Goal: Transaction & Acquisition: Book appointment/travel/reservation

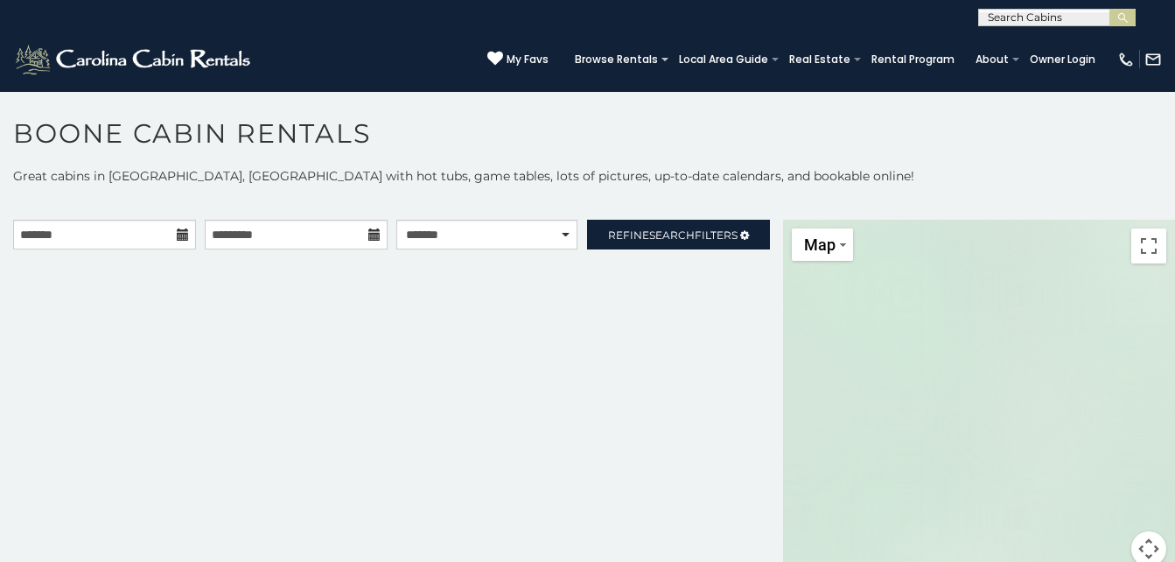
click at [177, 234] on icon at bounding box center [183, 234] width 12 height 12
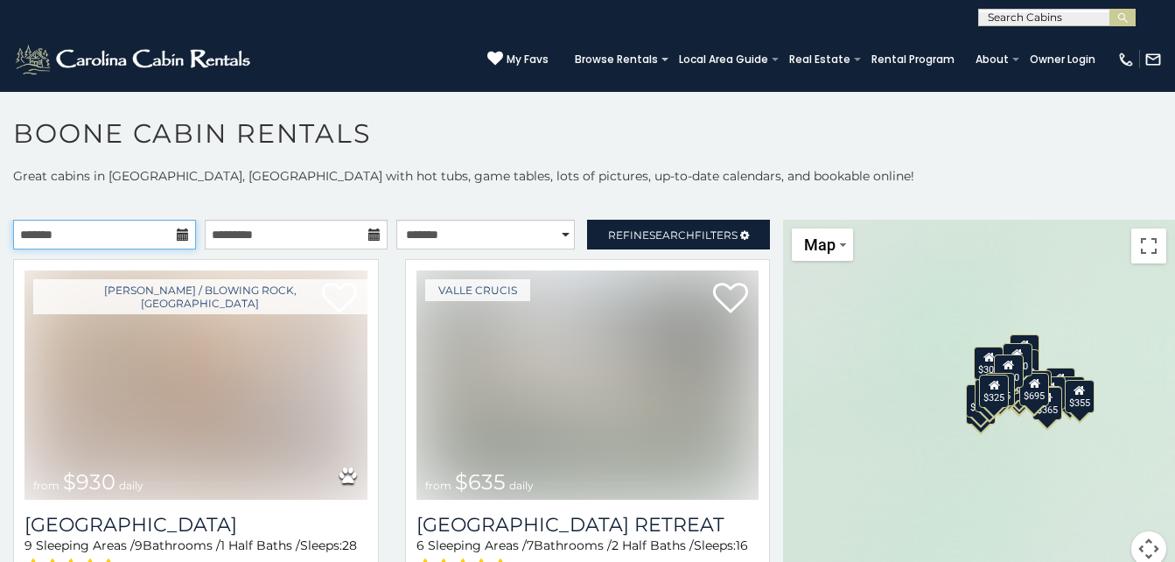
click at [102, 230] on input "text" at bounding box center [104, 235] width 183 height 30
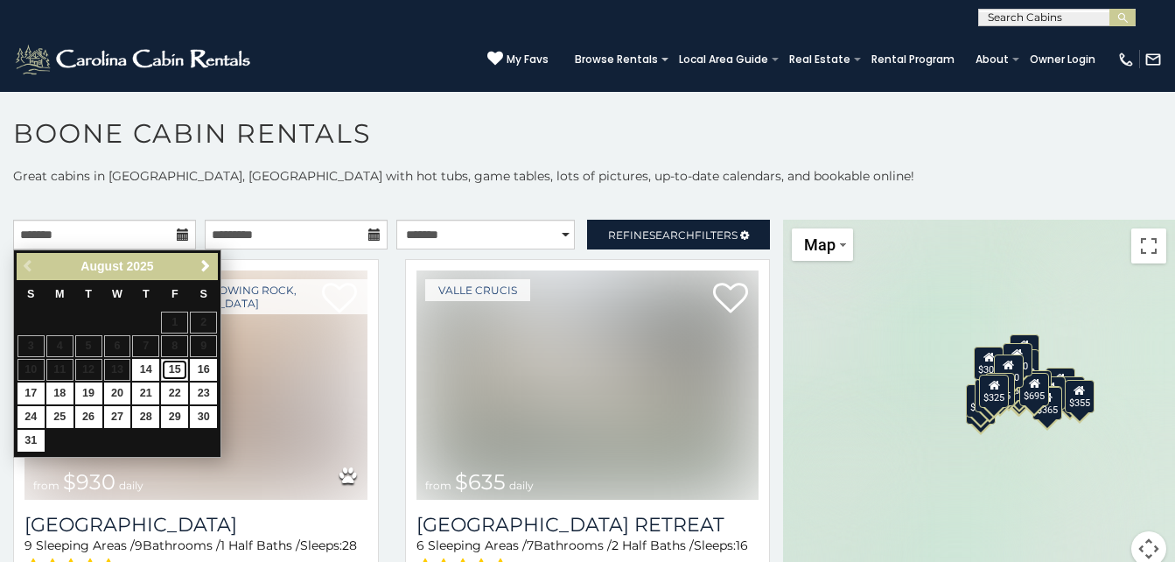
click at [173, 366] on link "15" at bounding box center [174, 370] width 27 height 22
type input "**********"
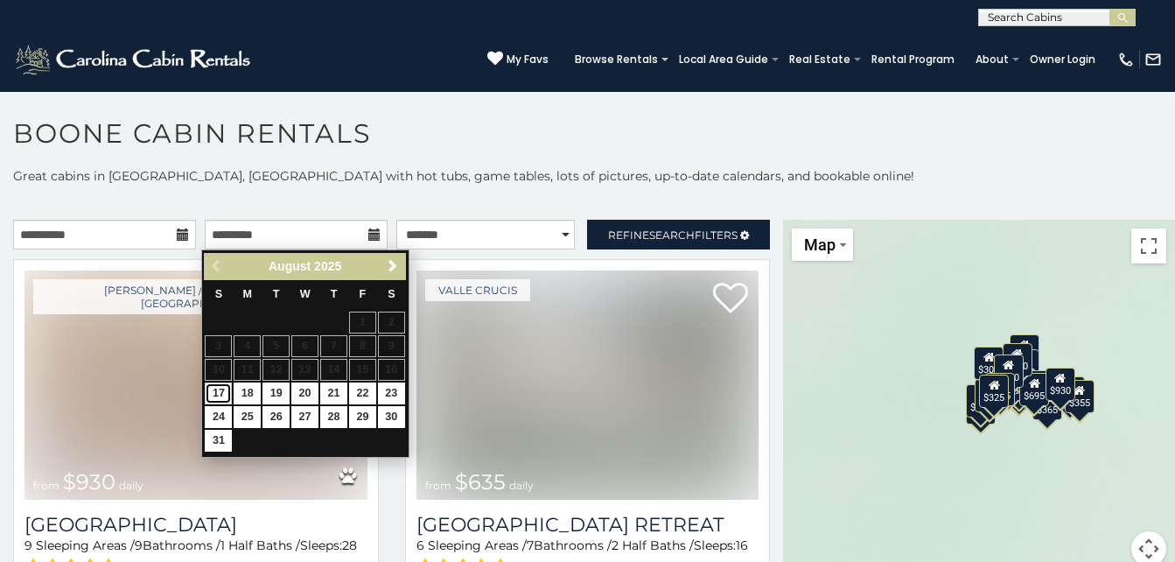
click at [219, 388] on link "17" at bounding box center [218, 393] width 27 height 22
type input "**********"
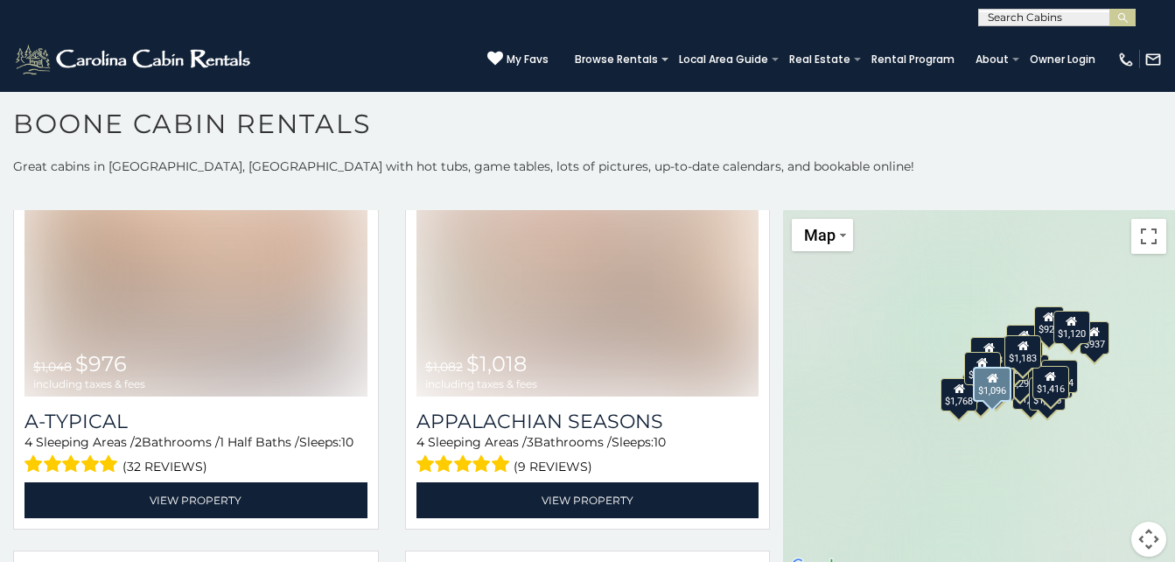
scroll to position [5250, 0]
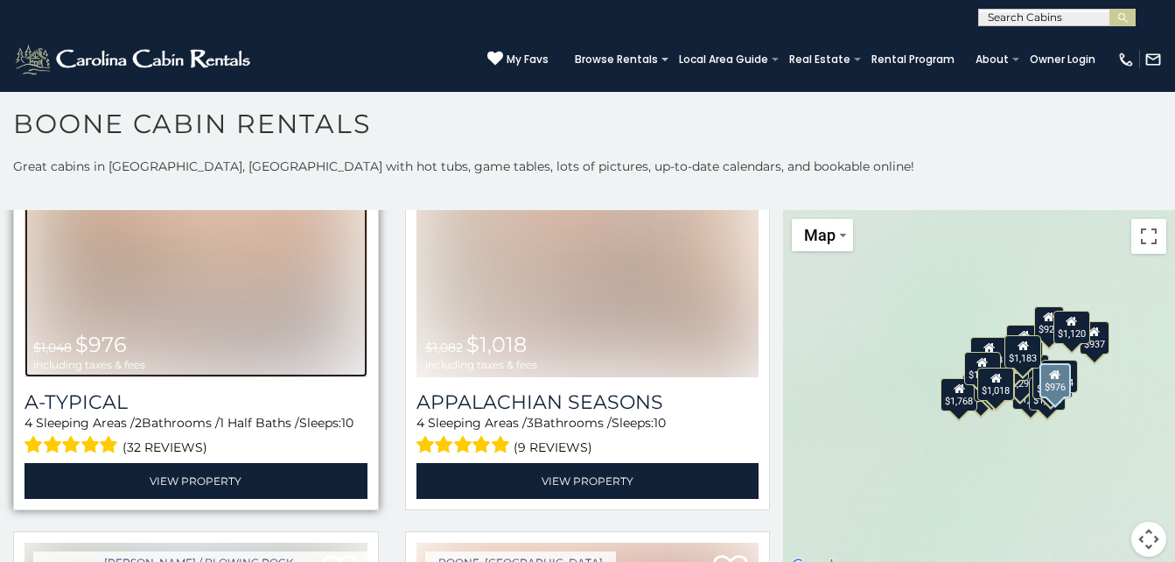
click at [219, 242] on img at bounding box center [196, 261] width 343 height 229
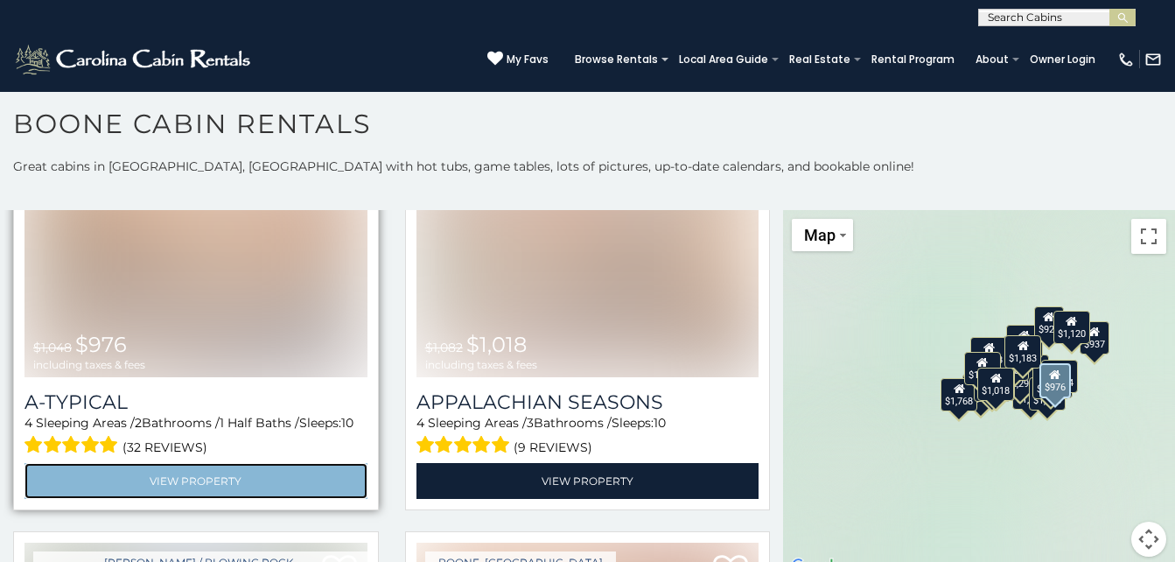
click at [185, 463] on link "View Property" at bounding box center [196, 481] width 343 height 36
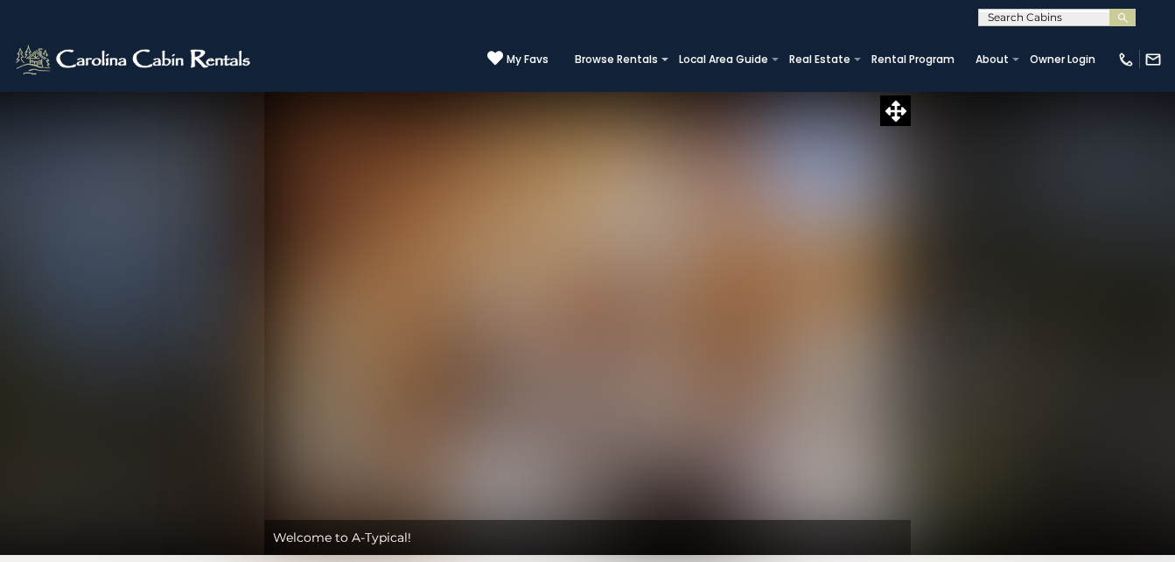
click at [979, 326] on img "Next" at bounding box center [970, 323] width 26 height 70
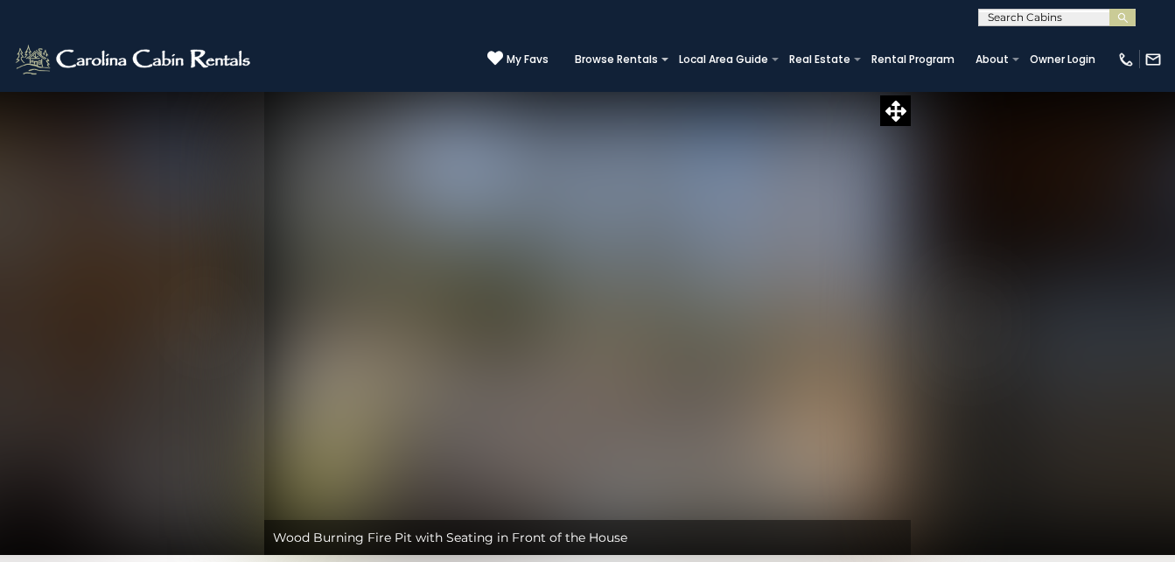
click at [974, 326] on img "Next" at bounding box center [970, 323] width 26 height 70
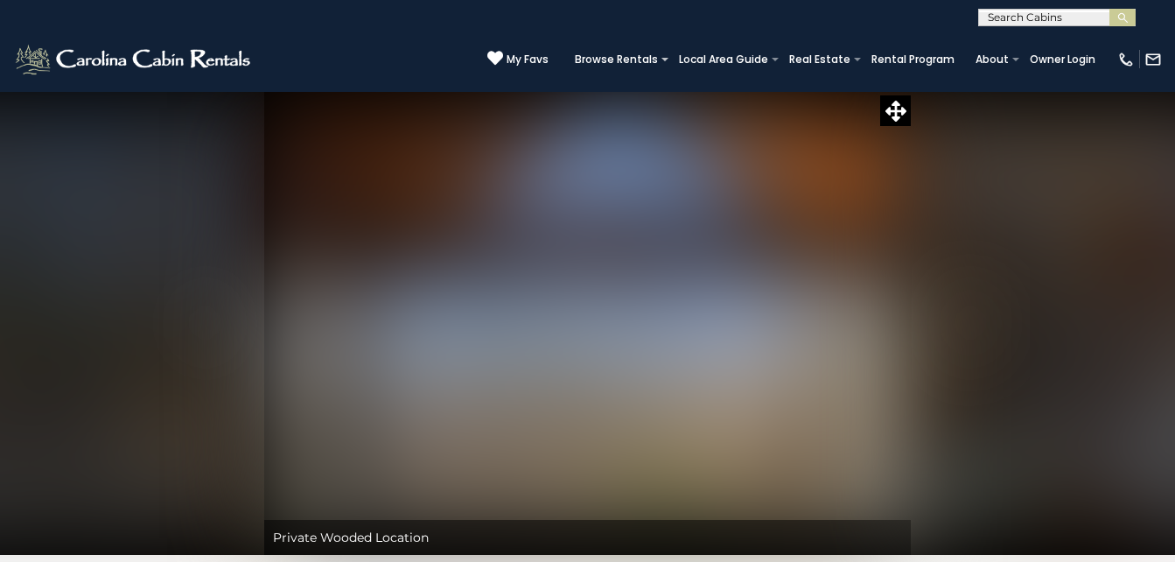
click at [974, 326] on img "Next" at bounding box center [970, 323] width 26 height 70
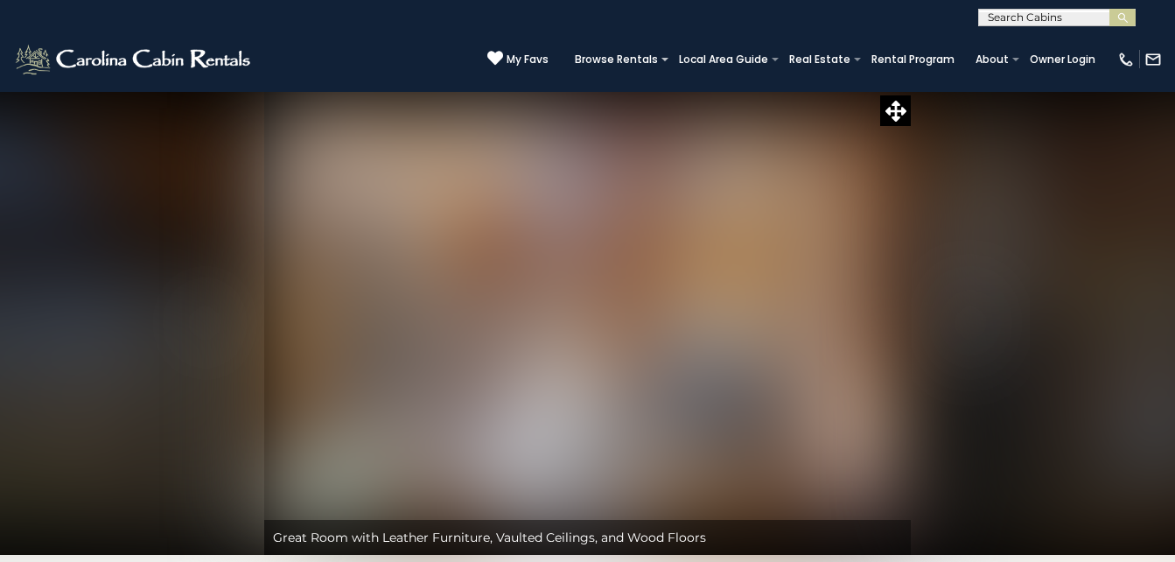
scroll to position [88, 0]
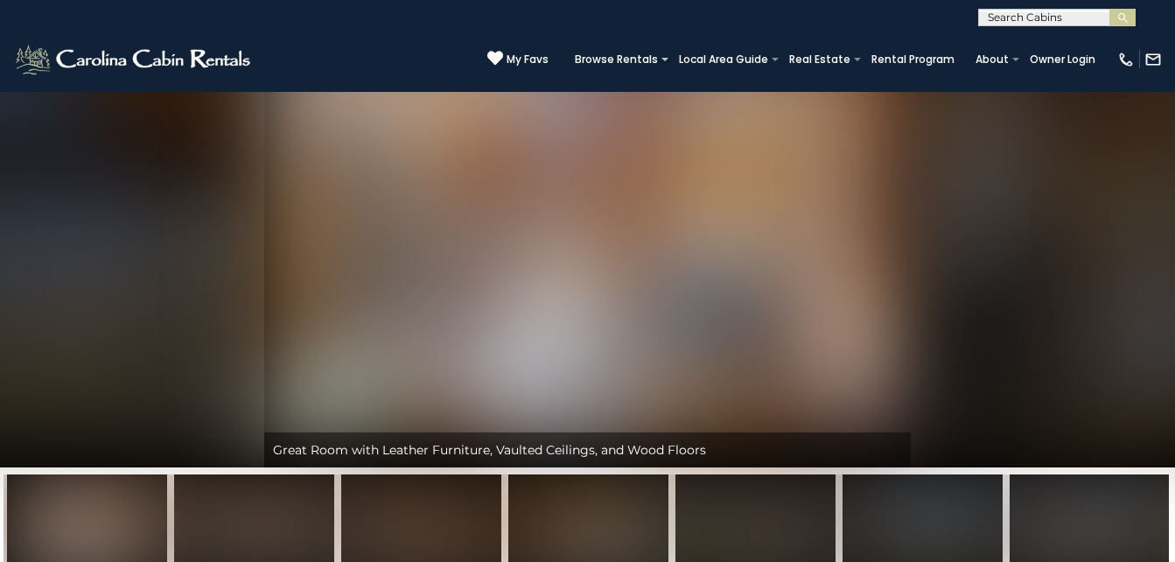
click at [970, 241] on img "Next" at bounding box center [970, 235] width 26 height 70
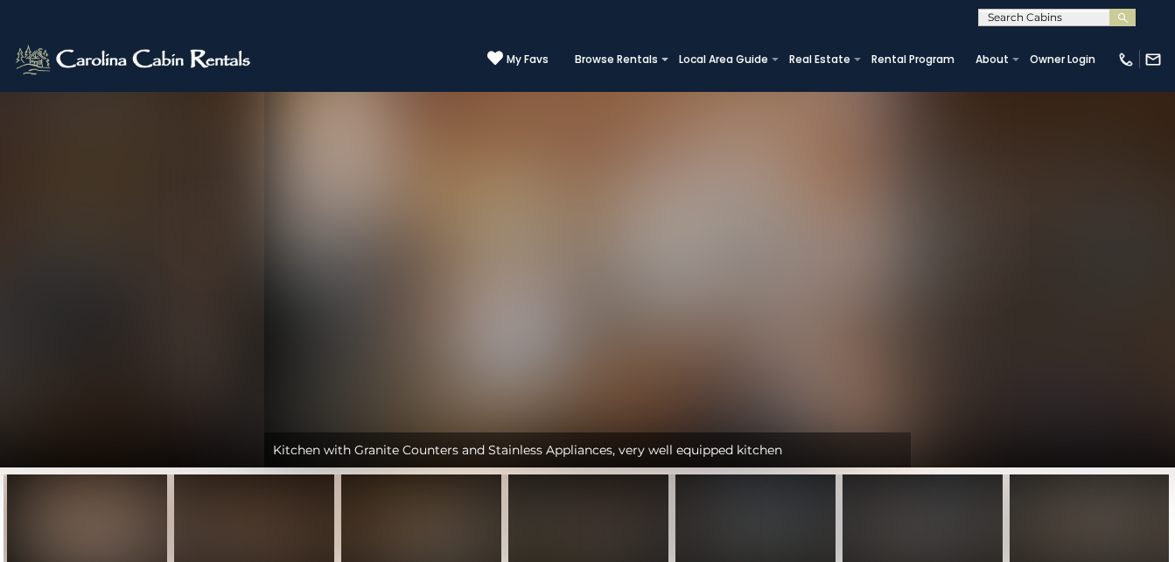
click at [965, 241] on img "Next" at bounding box center [970, 235] width 26 height 70
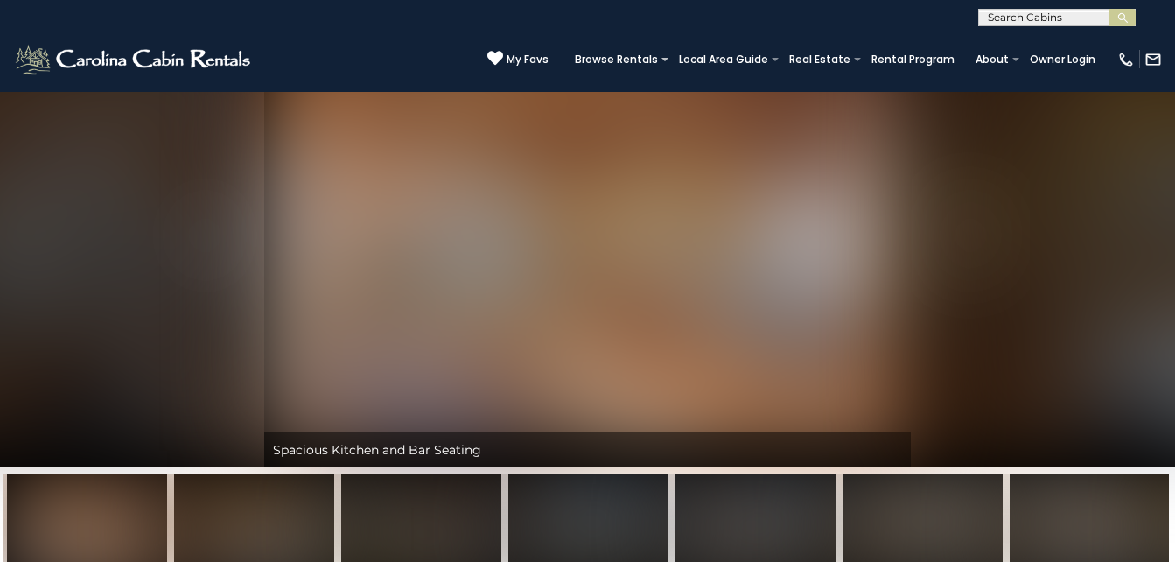
click at [965, 241] on img "Next" at bounding box center [970, 235] width 26 height 70
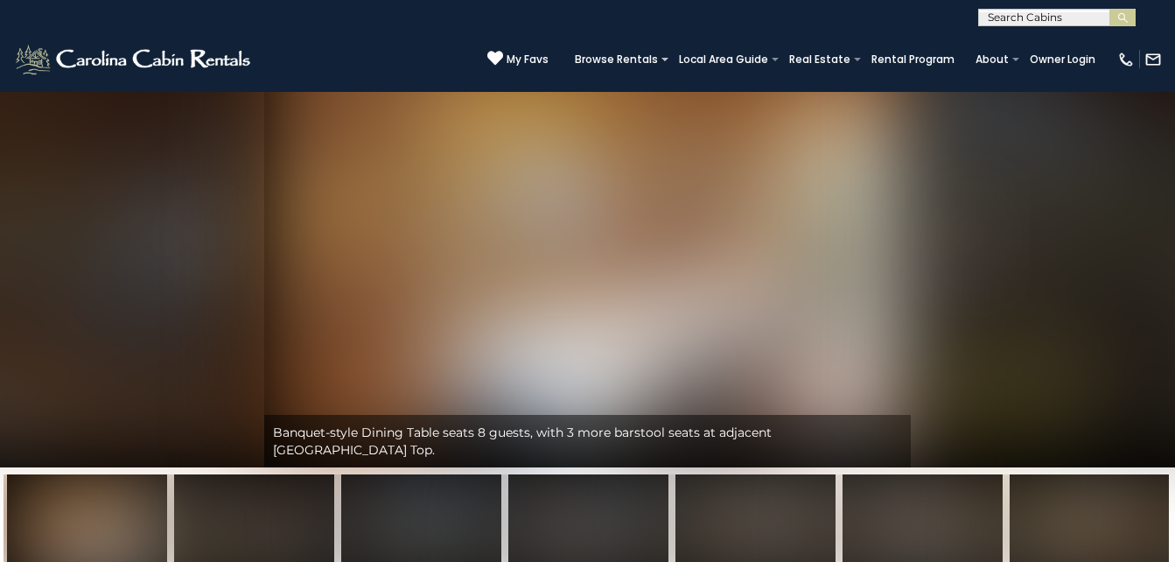
click at [965, 241] on img "Next" at bounding box center [970, 235] width 26 height 70
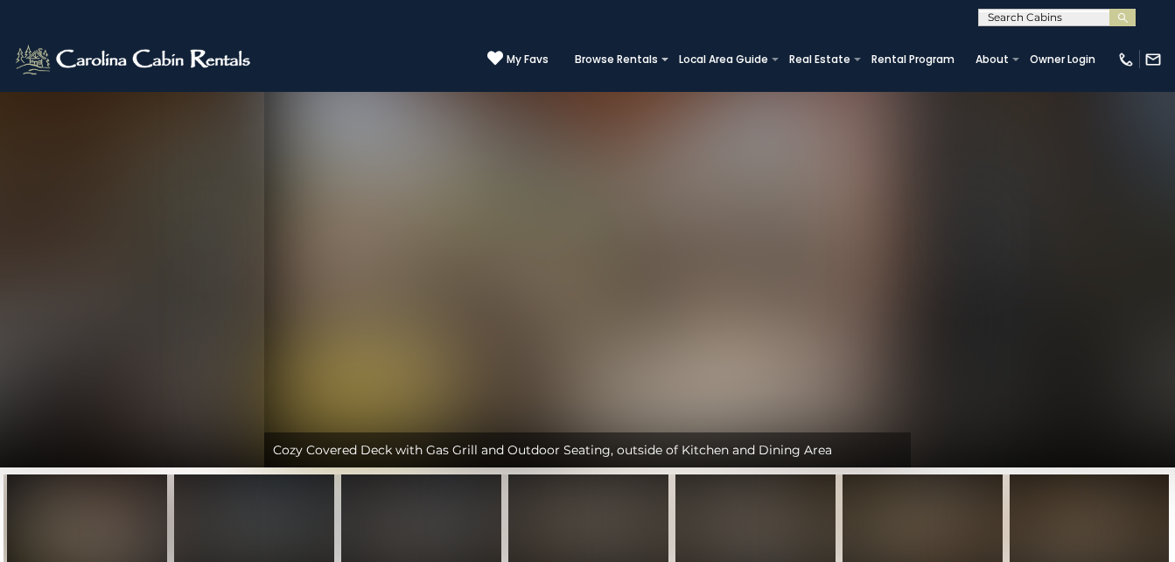
click at [965, 241] on img "Next" at bounding box center [970, 235] width 26 height 70
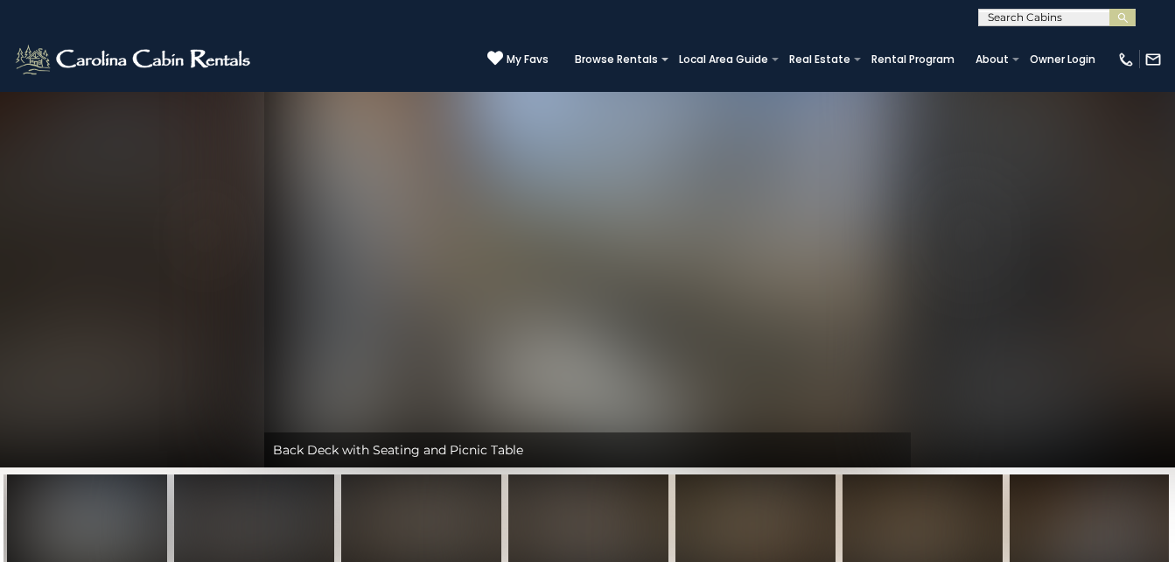
click at [965, 241] on img "Next" at bounding box center [970, 235] width 26 height 70
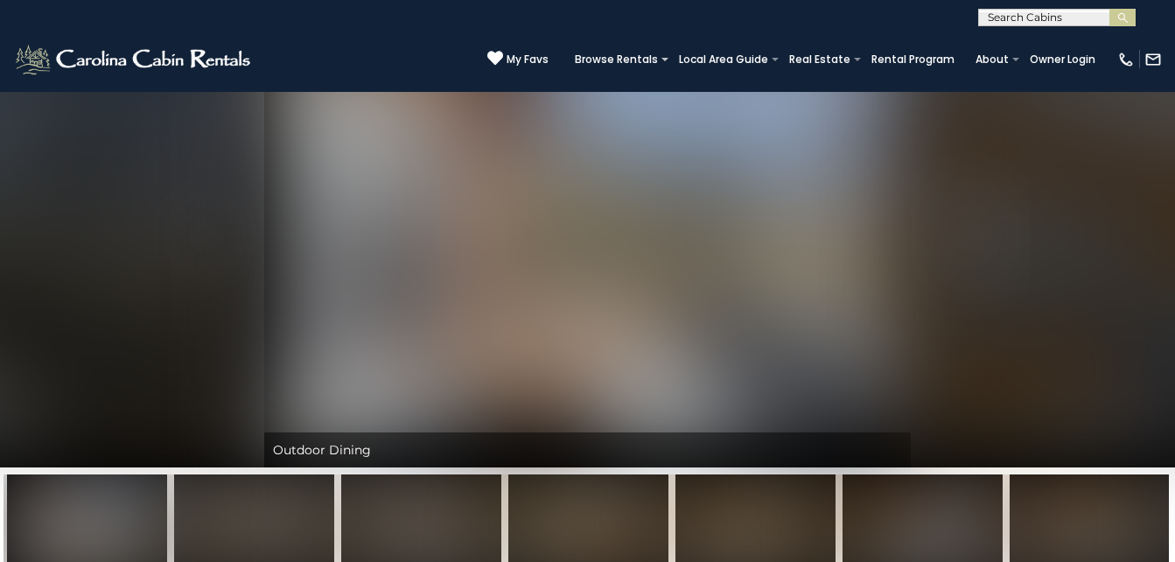
click at [965, 241] on img "Next" at bounding box center [970, 235] width 26 height 70
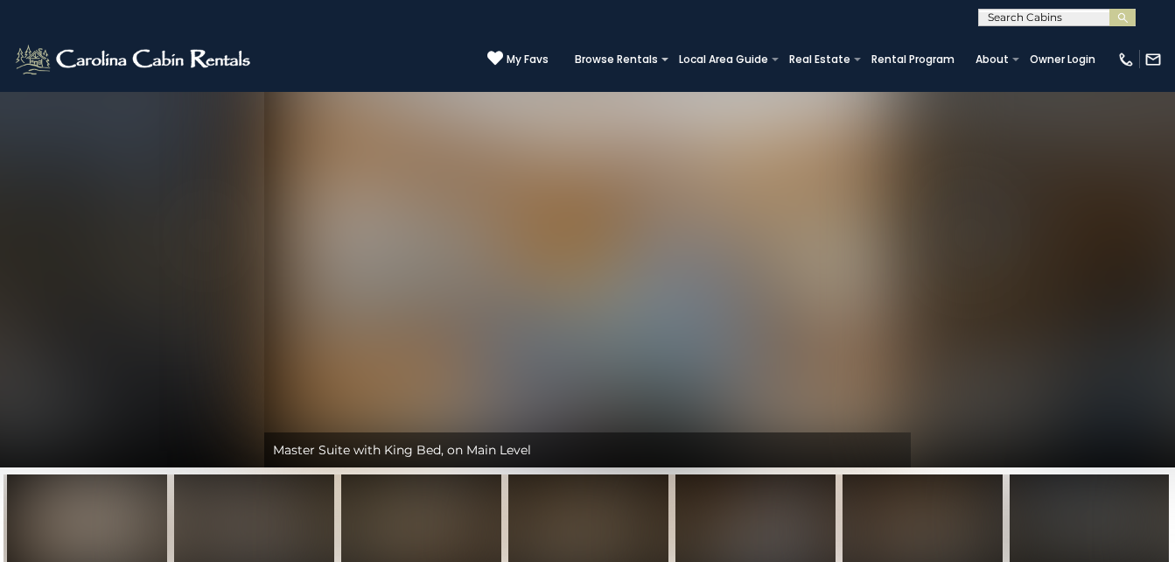
click at [965, 241] on img "Next" at bounding box center [970, 235] width 26 height 70
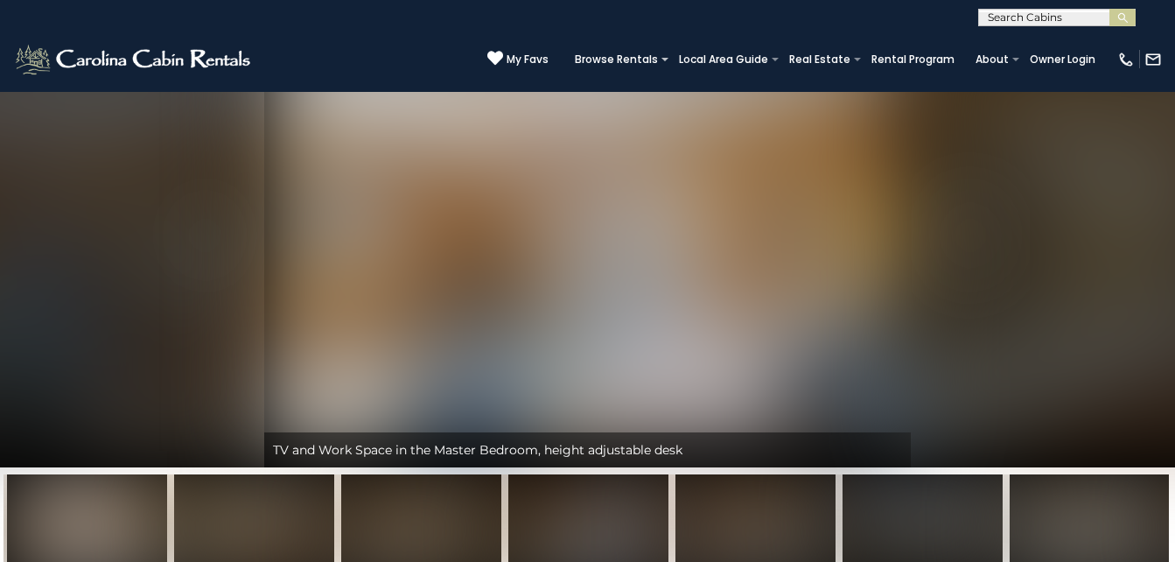
click at [965, 241] on img "Next" at bounding box center [970, 235] width 26 height 70
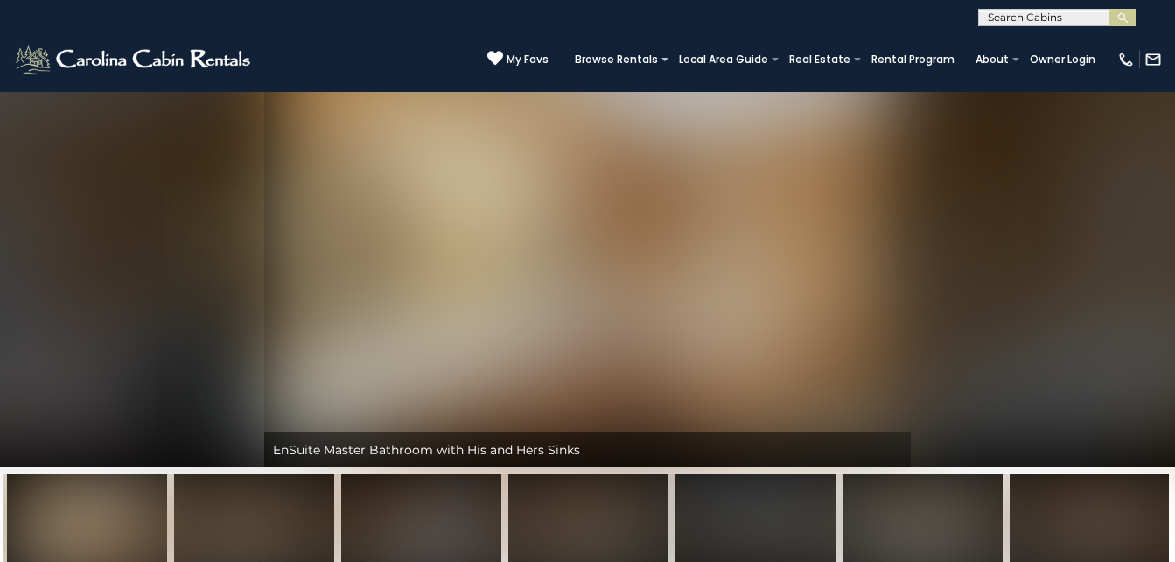
click at [965, 241] on img "Next" at bounding box center [970, 235] width 26 height 70
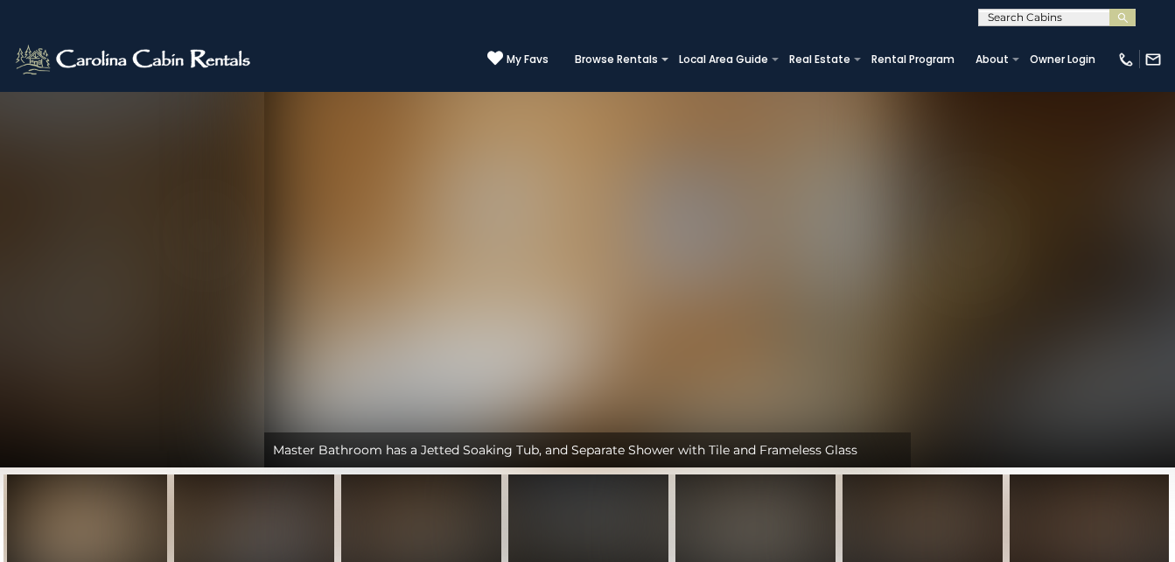
click at [965, 241] on img "Next" at bounding box center [970, 235] width 26 height 70
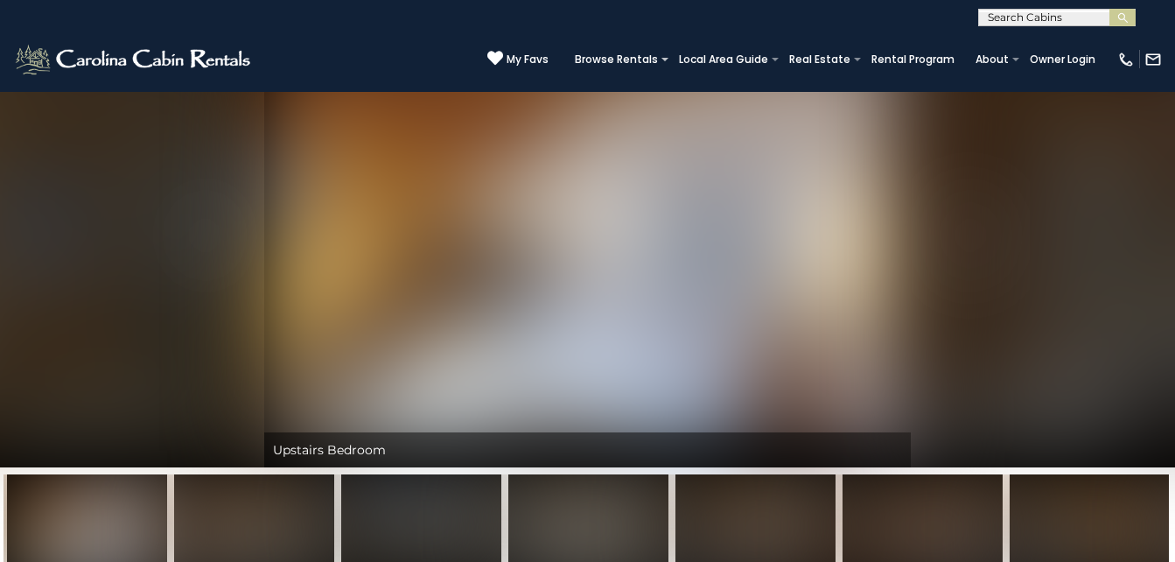
click at [965, 241] on img "Next" at bounding box center [970, 235] width 26 height 70
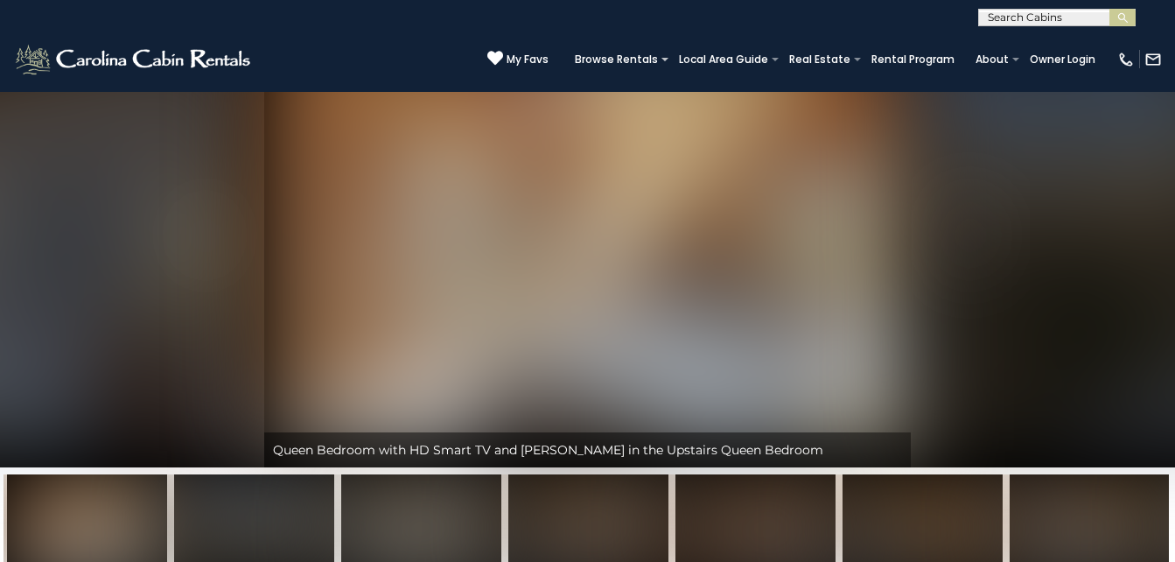
click at [965, 241] on img "Next" at bounding box center [970, 235] width 26 height 70
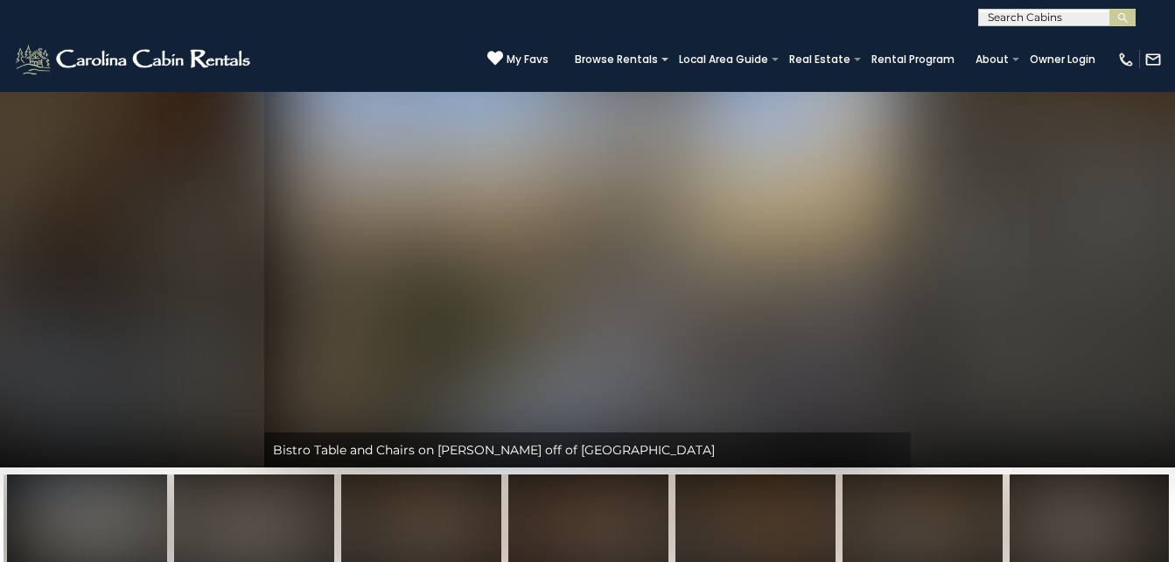
click at [965, 241] on img "Next" at bounding box center [970, 235] width 26 height 70
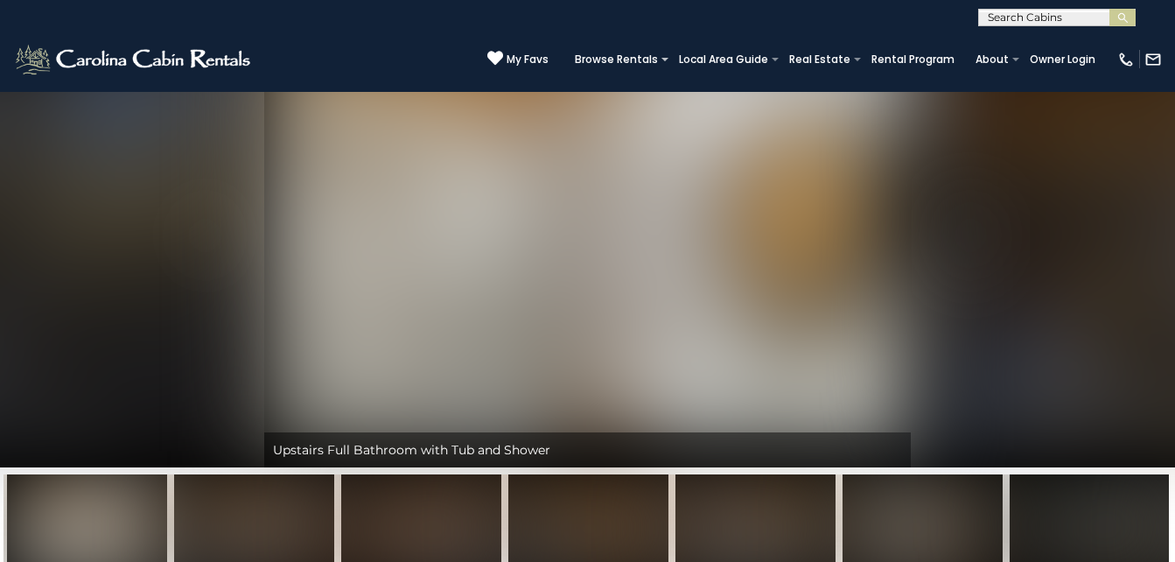
click at [965, 241] on img "Next" at bounding box center [970, 235] width 26 height 70
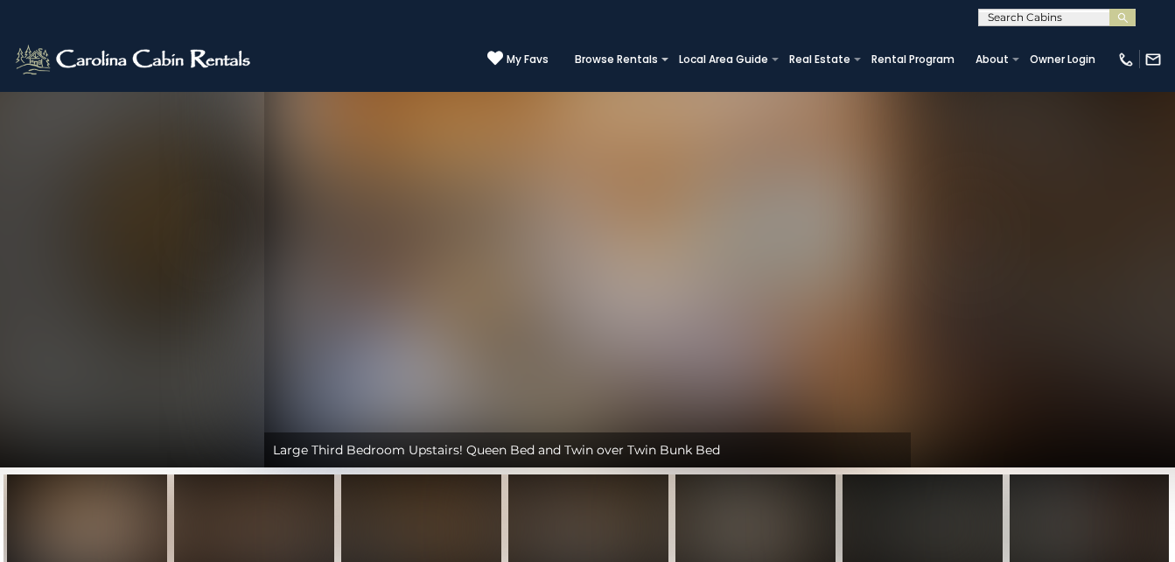
click at [965, 241] on img "Next" at bounding box center [970, 235] width 26 height 70
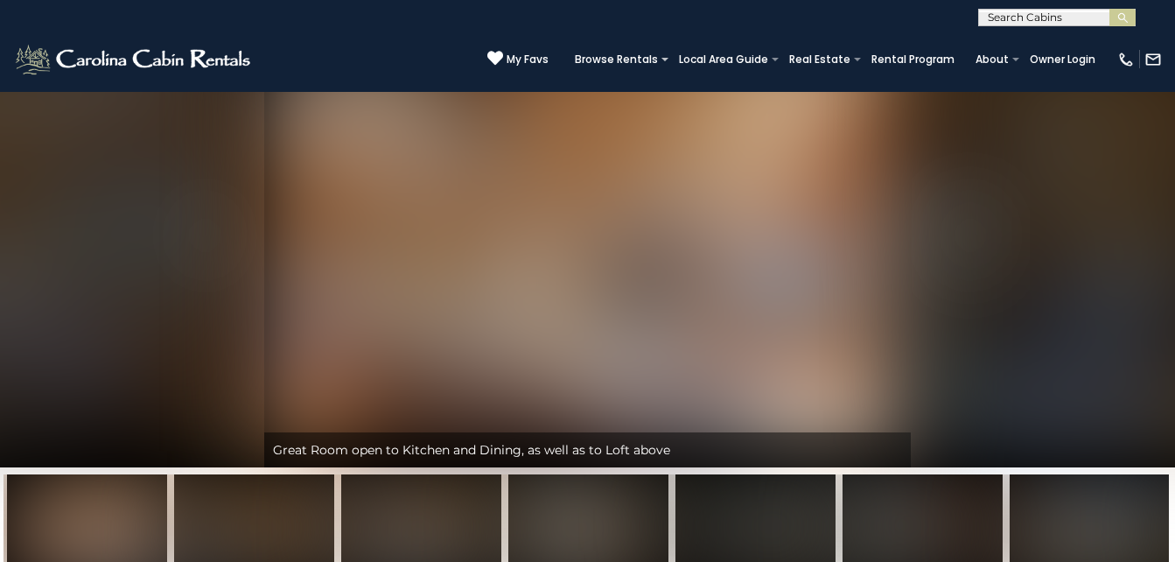
click at [965, 241] on img "Next" at bounding box center [970, 235] width 26 height 70
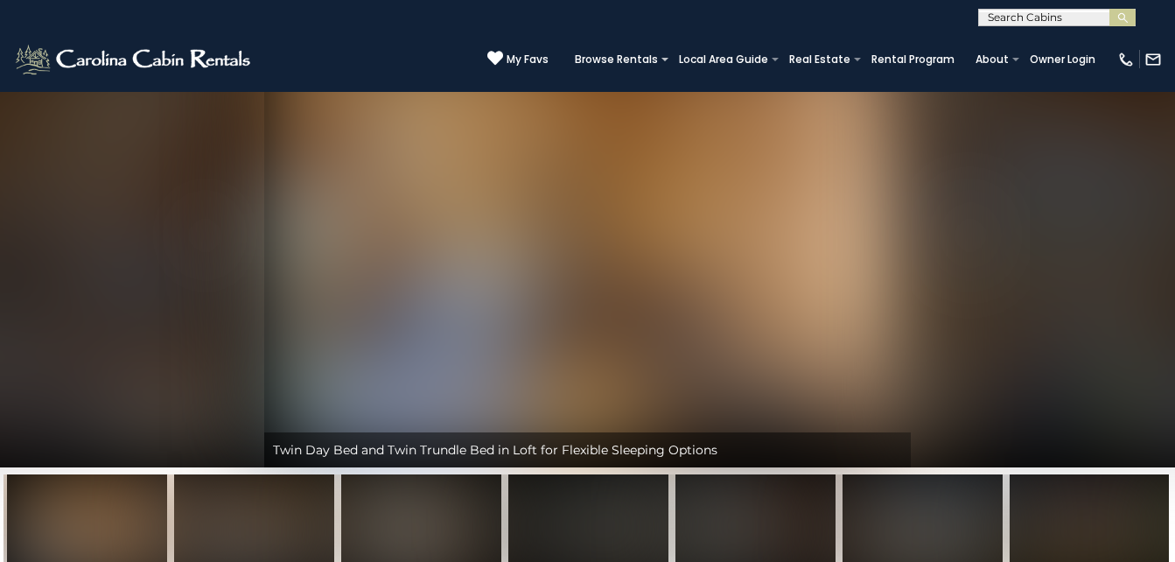
click at [965, 241] on img "Next" at bounding box center [970, 235] width 26 height 70
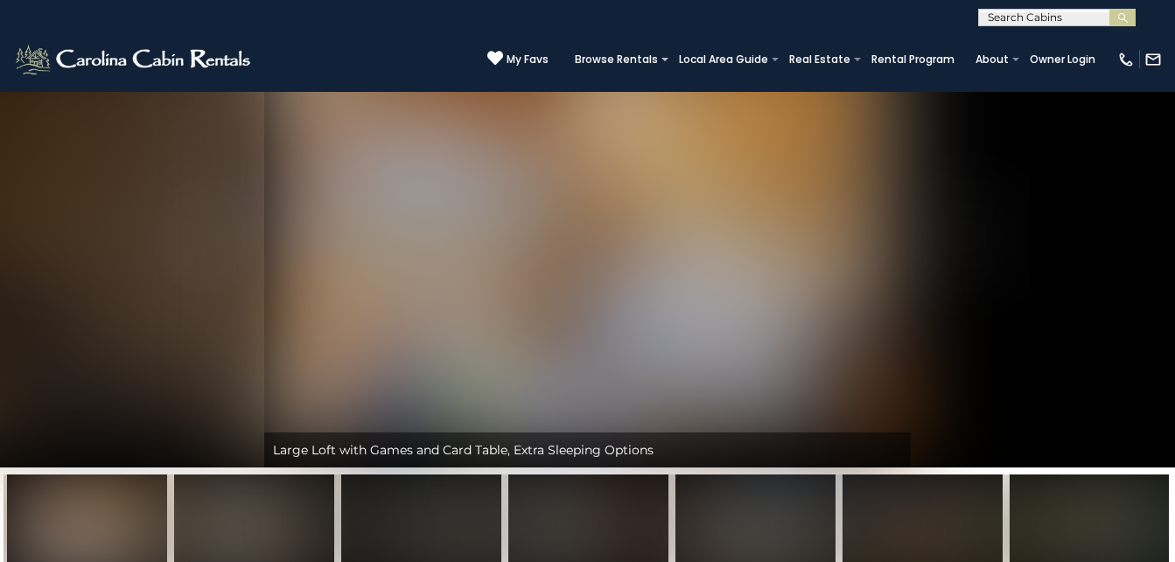
click at [965, 241] on img "Next" at bounding box center [970, 235] width 26 height 70
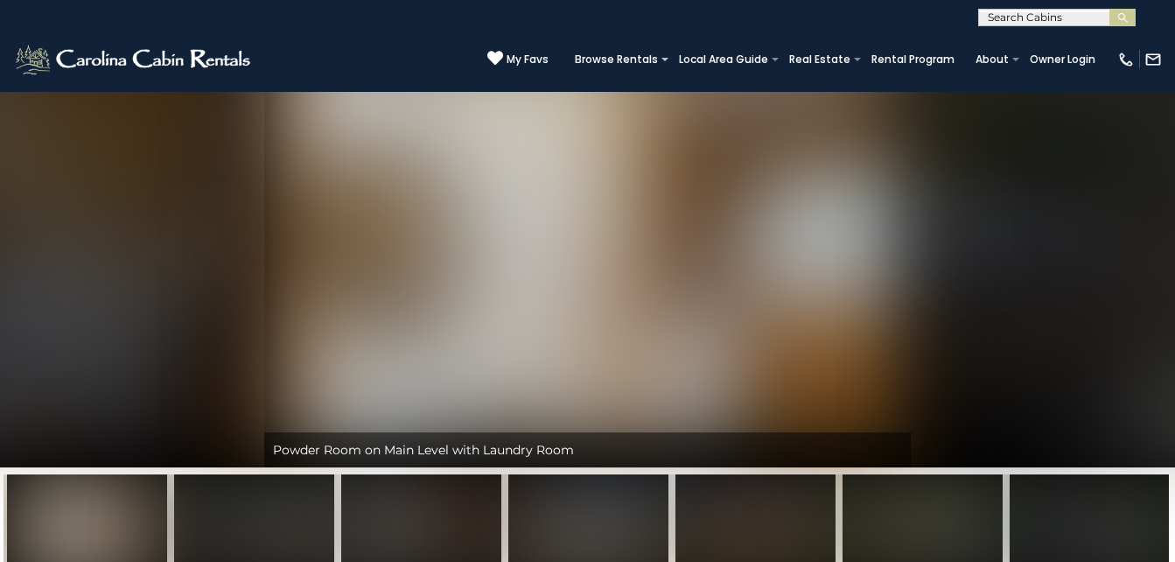
click at [965, 241] on img "Next" at bounding box center [970, 235] width 26 height 70
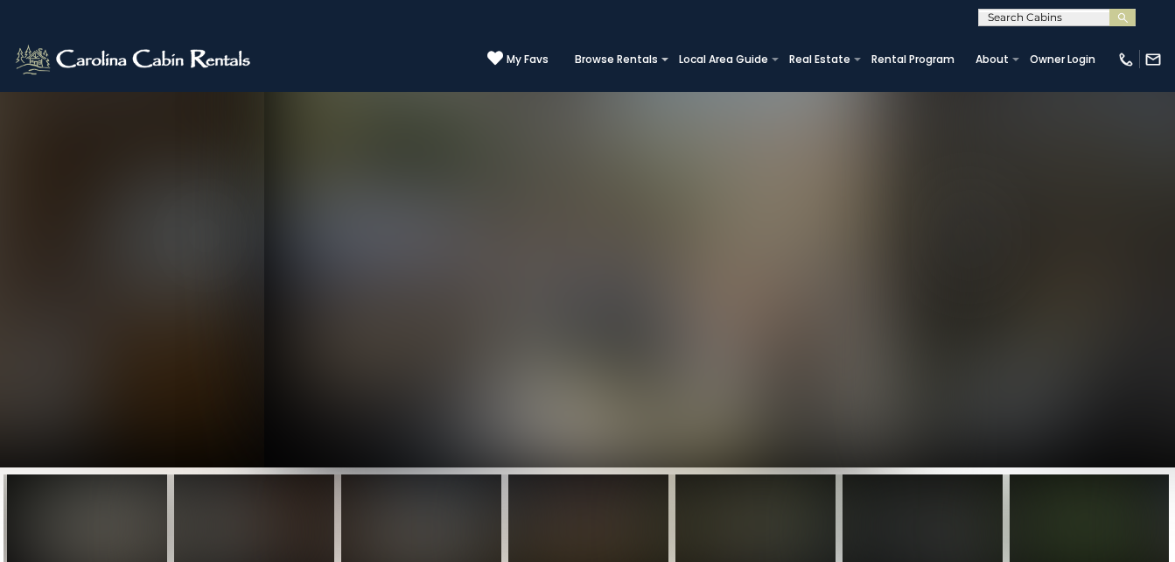
click at [965, 241] on img "Next" at bounding box center [970, 235] width 26 height 70
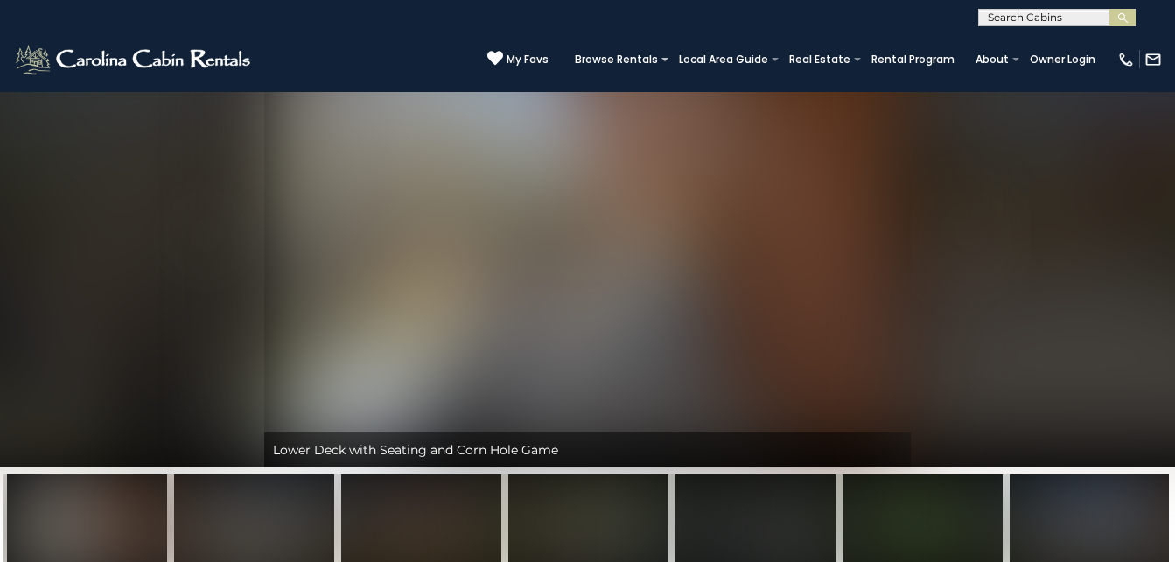
click at [967, 241] on img "Next" at bounding box center [970, 235] width 26 height 70
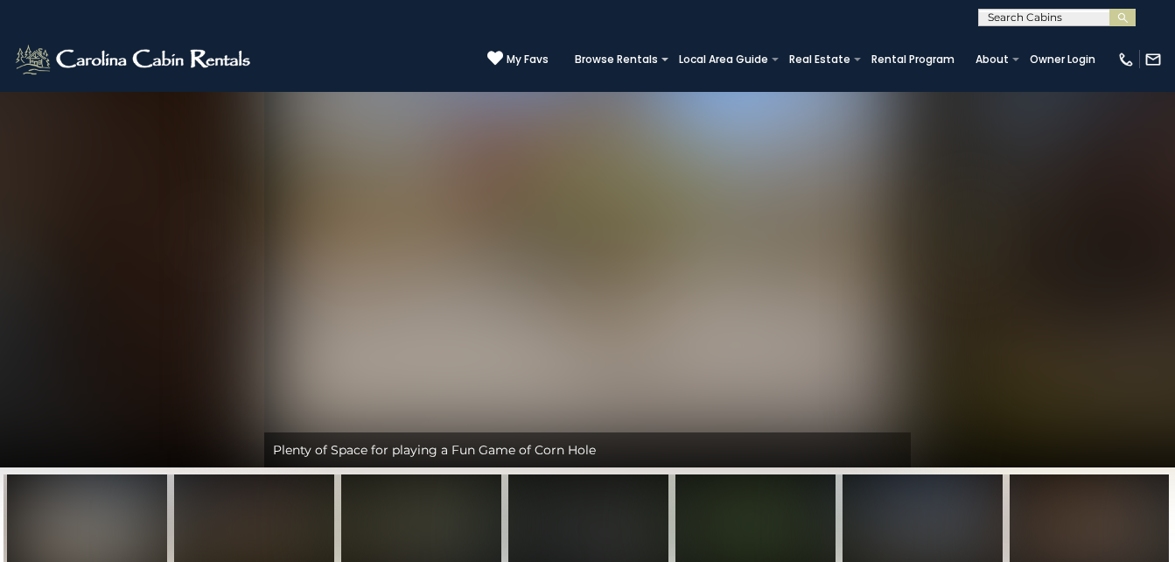
click at [970, 241] on img "Next" at bounding box center [970, 235] width 26 height 70
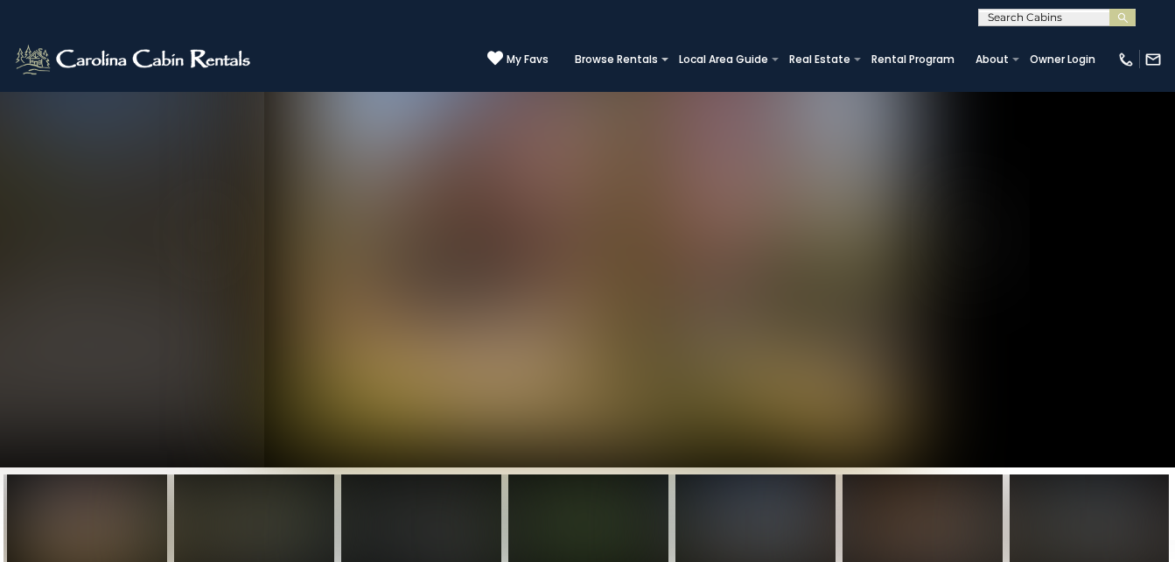
click at [970, 248] on img "Next" at bounding box center [970, 235] width 26 height 70
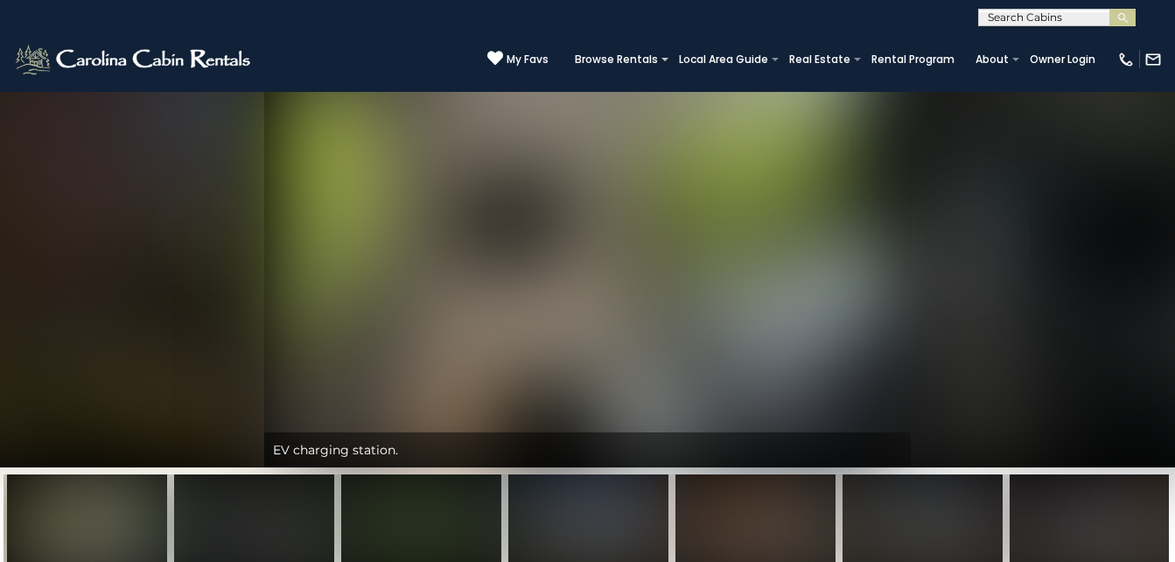
click at [970, 248] on img "Next" at bounding box center [970, 235] width 26 height 70
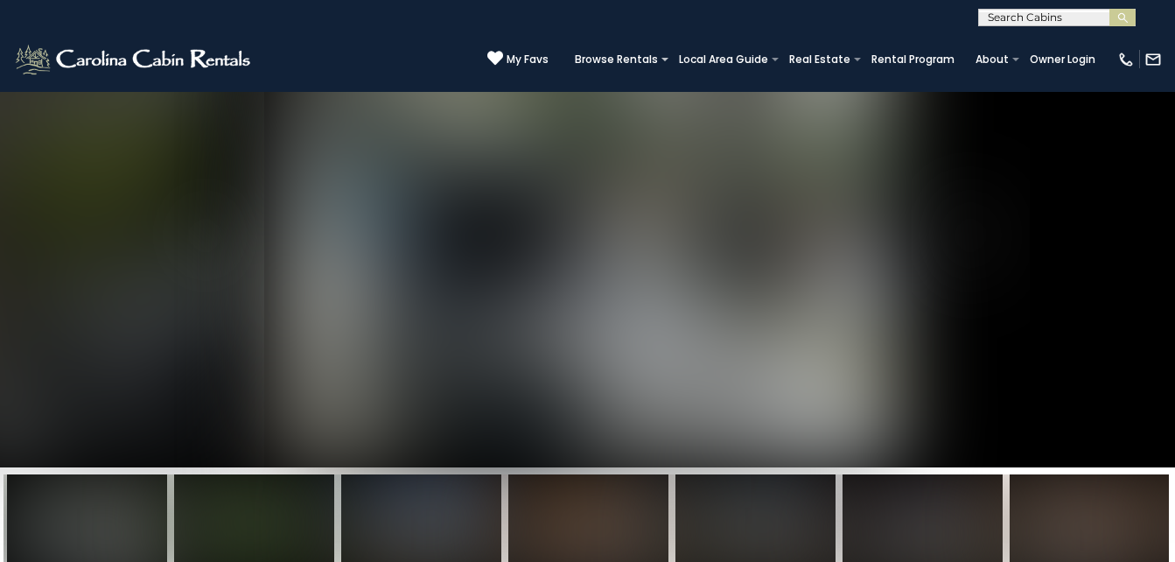
click at [979, 239] on img "Next" at bounding box center [970, 235] width 26 height 70
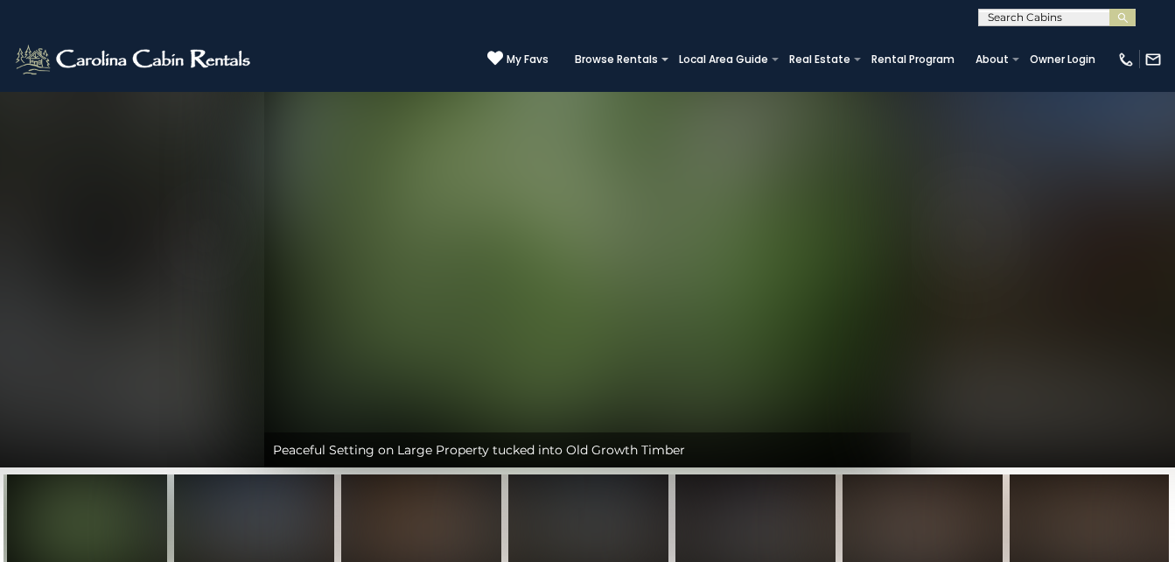
click at [977, 239] on img "Next" at bounding box center [970, 235] width 26 height 70
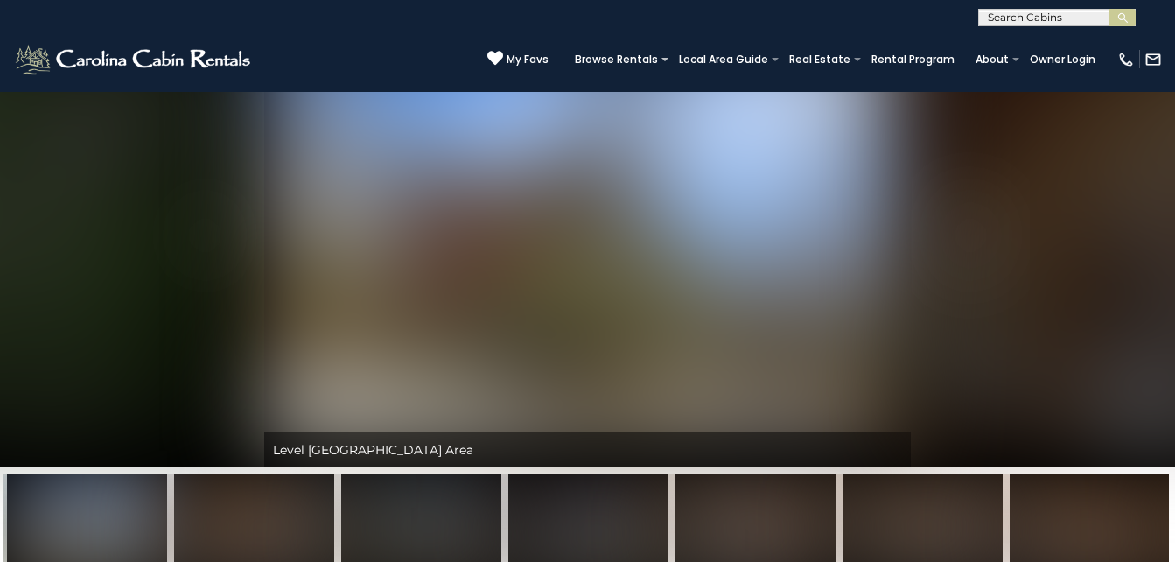
click at [977, 233] on img "Next" at bounding box center [970, 235] width 26 height 70
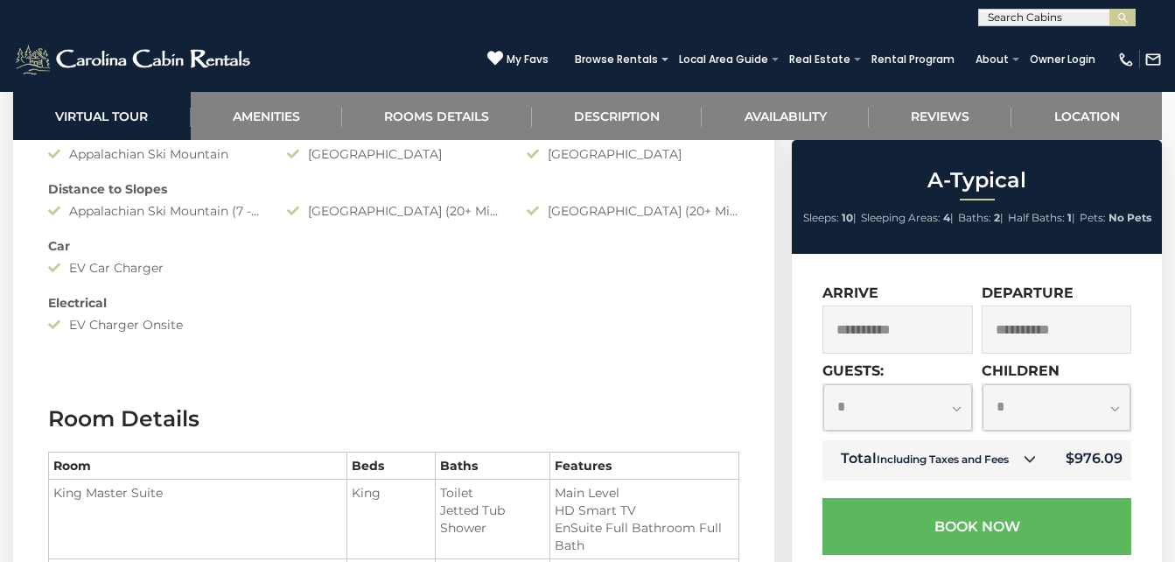
scroll to position [2100, 0]
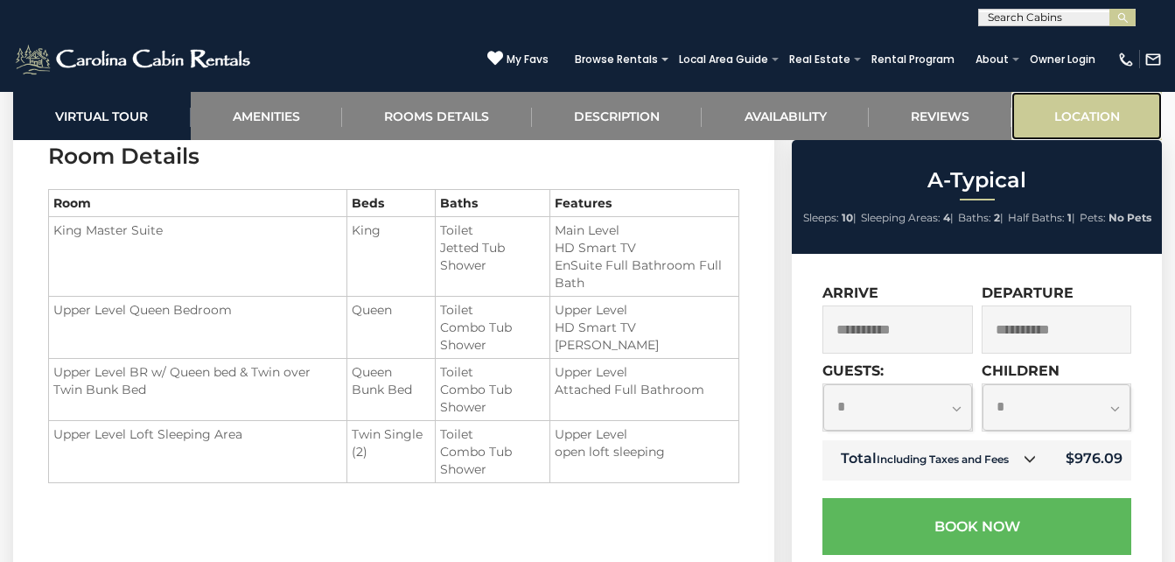
click at [1110, 114] on link "Location" at bounding box center [1087, 116] width 151 height 48
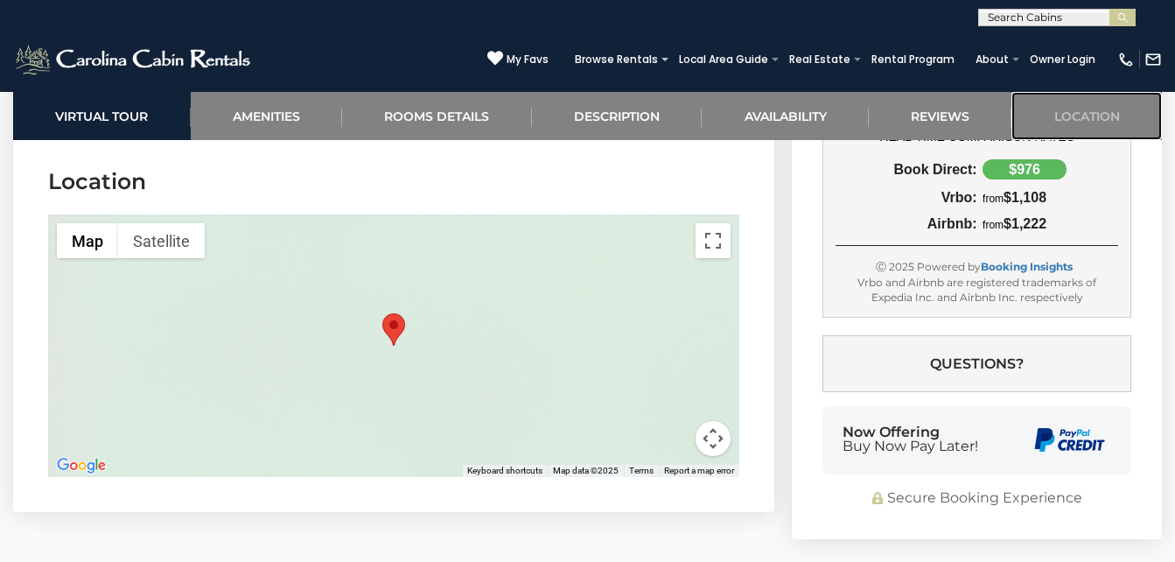
scroll to position [5341, 0]
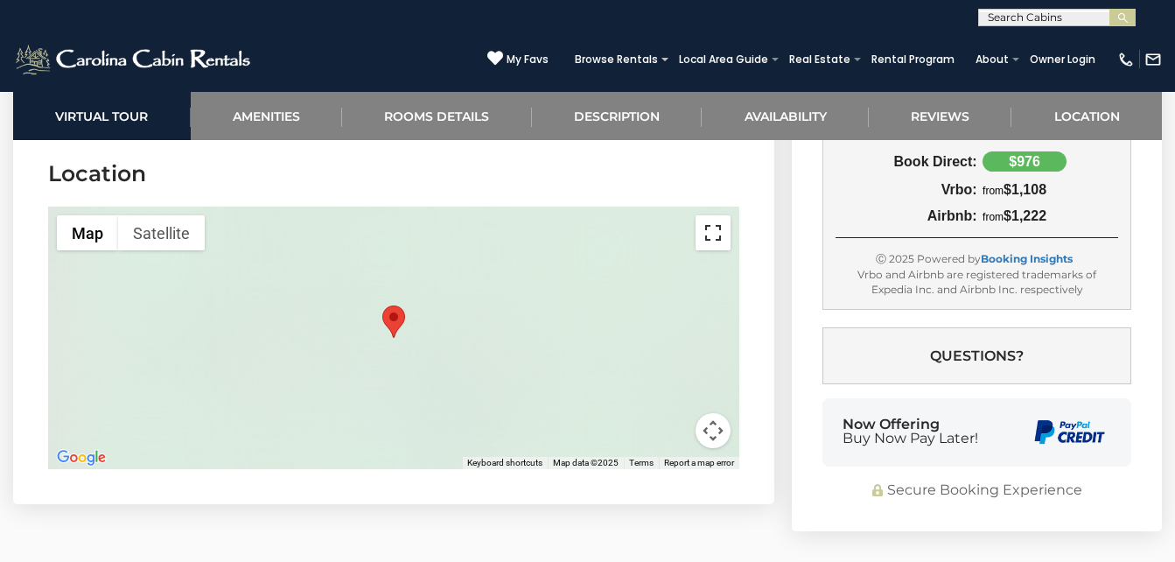
click at [709, 233] on button "Toggle fullscreen view" at bounding box center [713, 232] width 35 height 35
